Goal: Task Accomplishment & Management: Complete application form

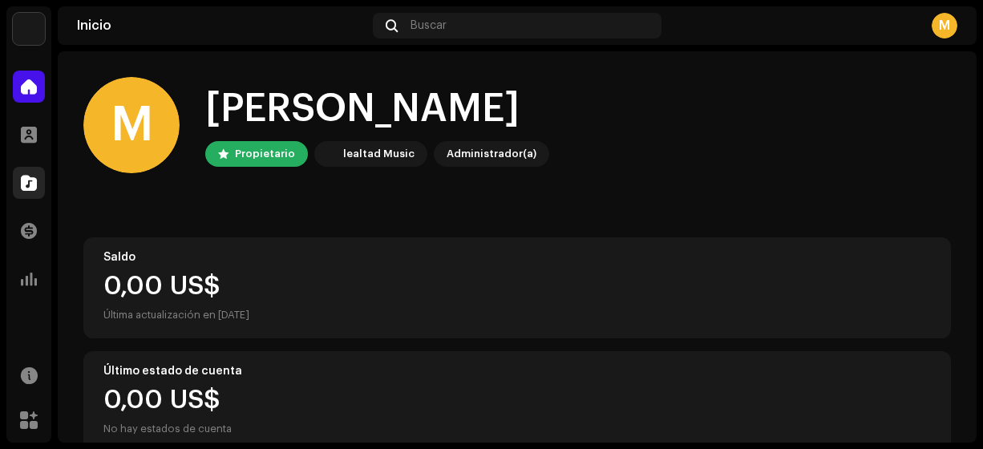
click at [27, 182] on span at bounding box center [29, 182] width 16 height 13
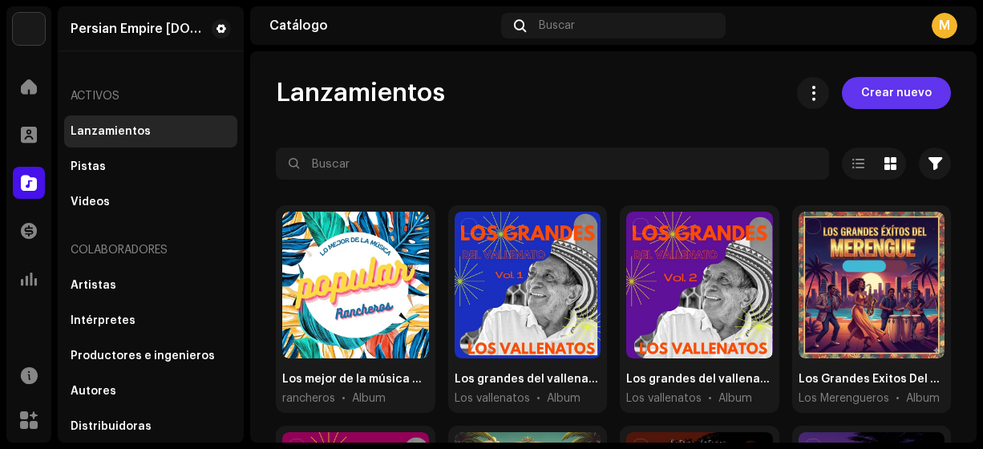
click at [897, 93] on span "Crear nuevo" at bounding box center [896, 93] width 71 height 32
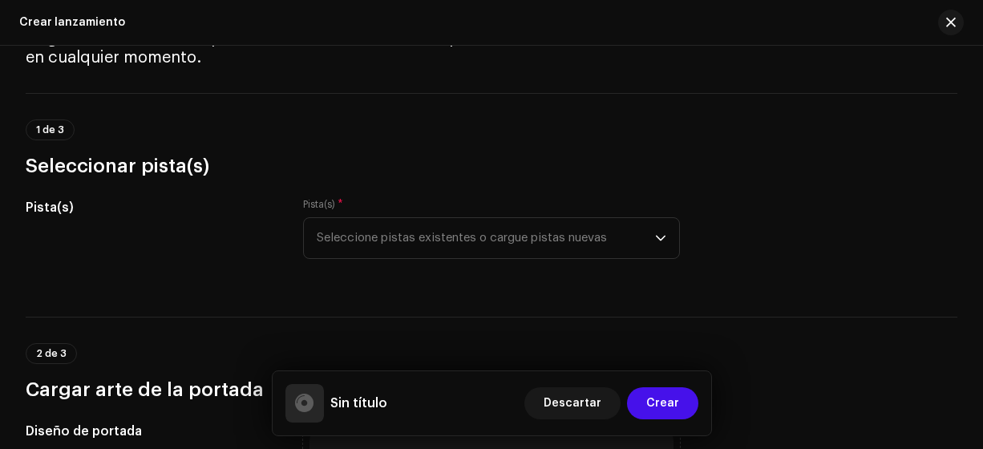
scroll to position [88, 0]
click at [656, 236] on icon "dropdown trigger" at bounding box center [660, 237] width 11 height 11
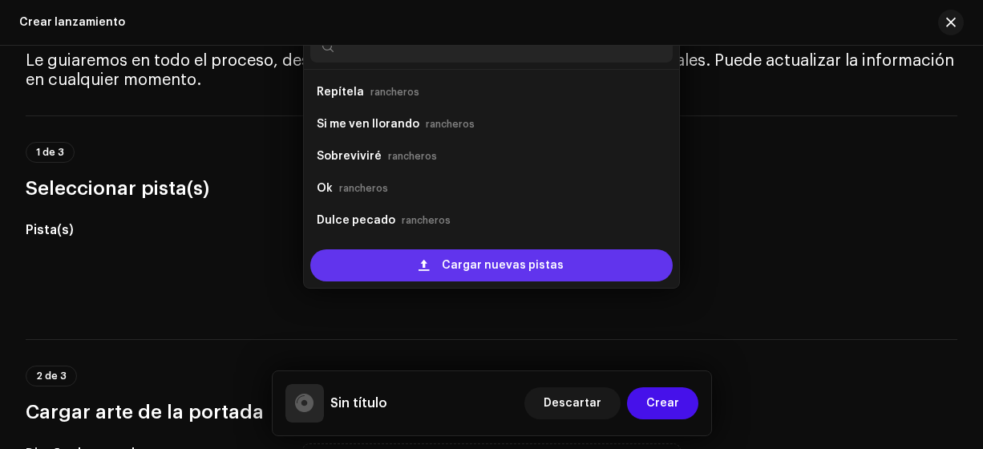
click at [602, 267] on div "Cargar nuevas pistas" at bounding box center [491, 265] width 363 height 32
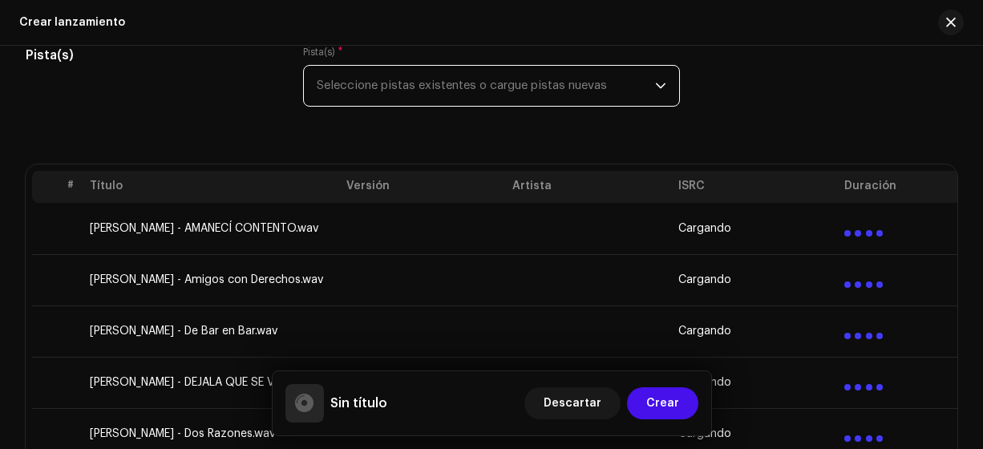
scroll to position [0, 0]
